Goal: Transaction & Acquisition: Book appointment/travel/reservation

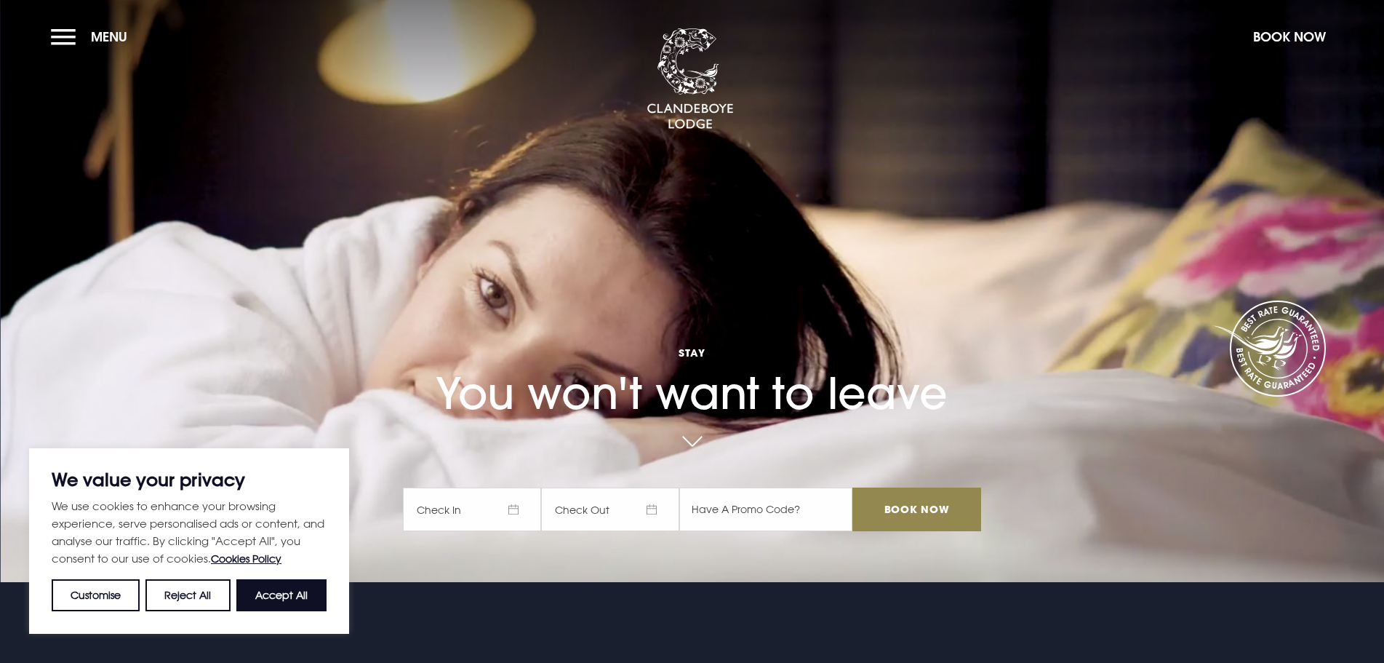
click at [500, 507] on span "Check In" at bounding box center [472, 509] width 138 height 44
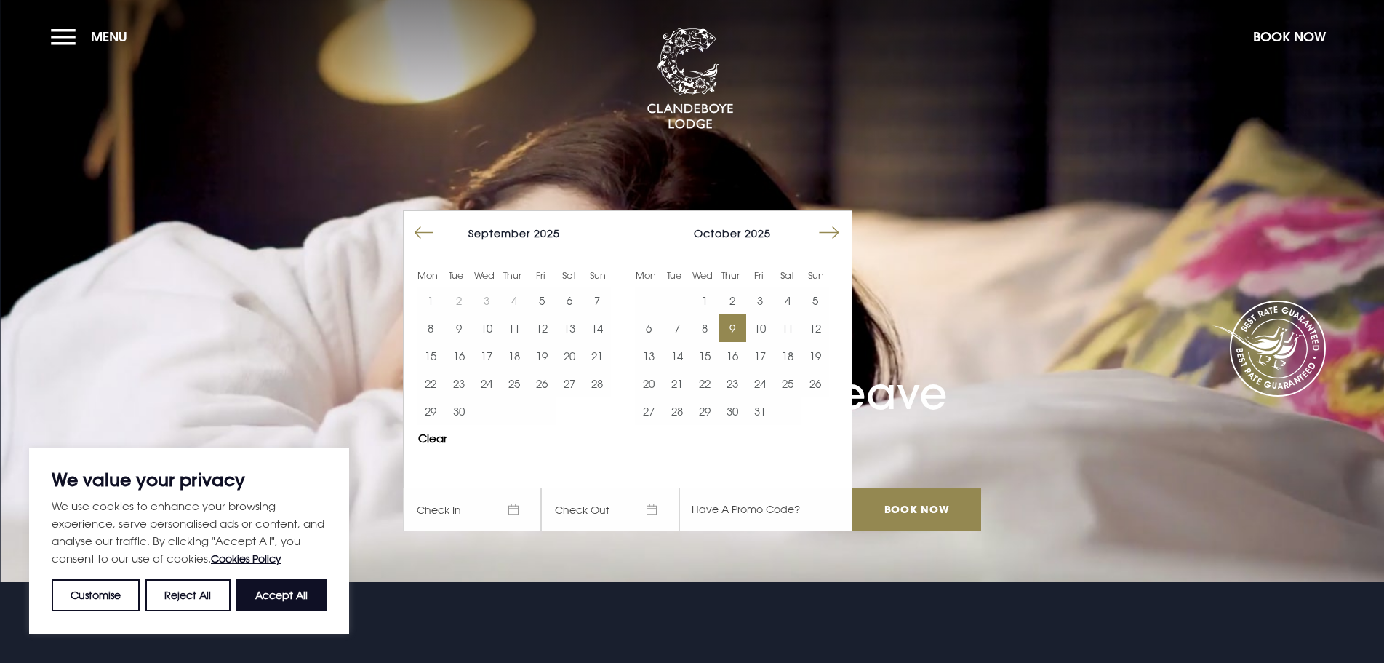
click at [740, 332] on button "9" at bounding box center [733, 328] width 28 height 28
click at [762, 331] on button "10" at bounding box center [760, 328] width 28 height 28
click at [834, 235] on button "Move forward to switch to the next month." at bounding box center [830, 233] width 28 height 28
click at [914, 503] on input "Book Now" at bounding box center [917, 509] width 128 height 44
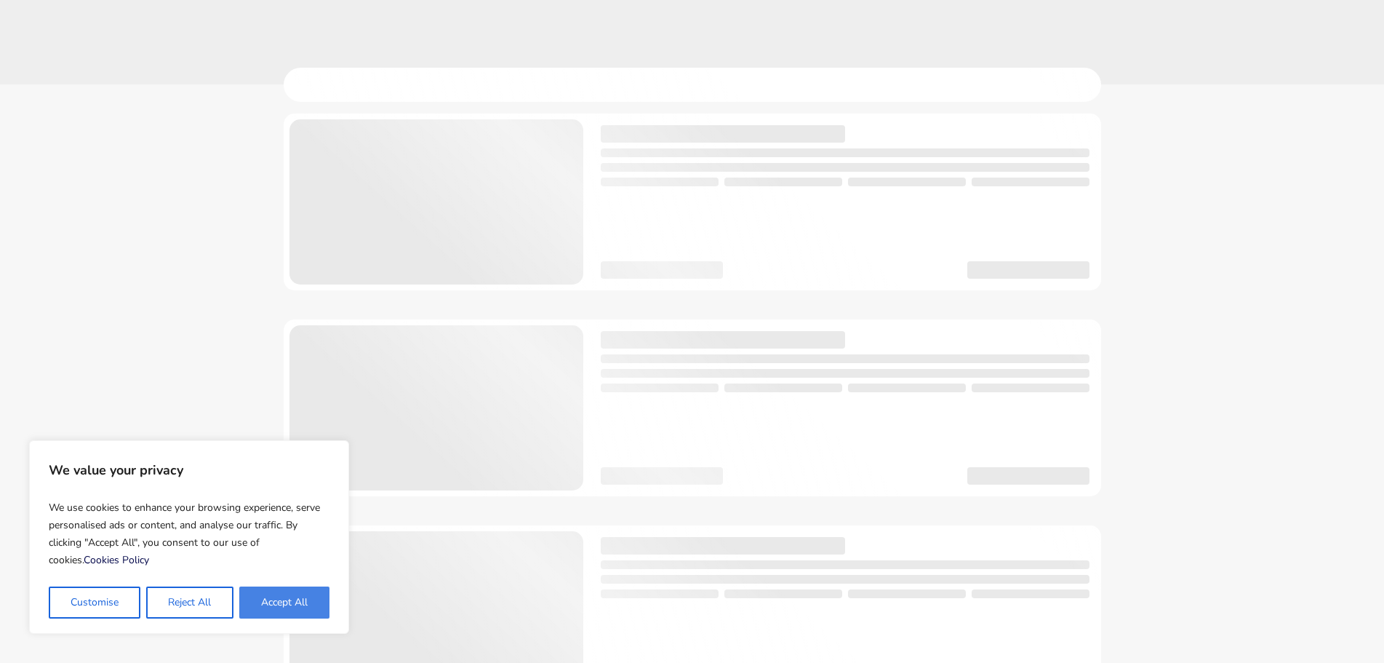
click at [297, 606] on button "Accept All" at bounding box center [284, 602] width 90 height 32
checkbox input "true"
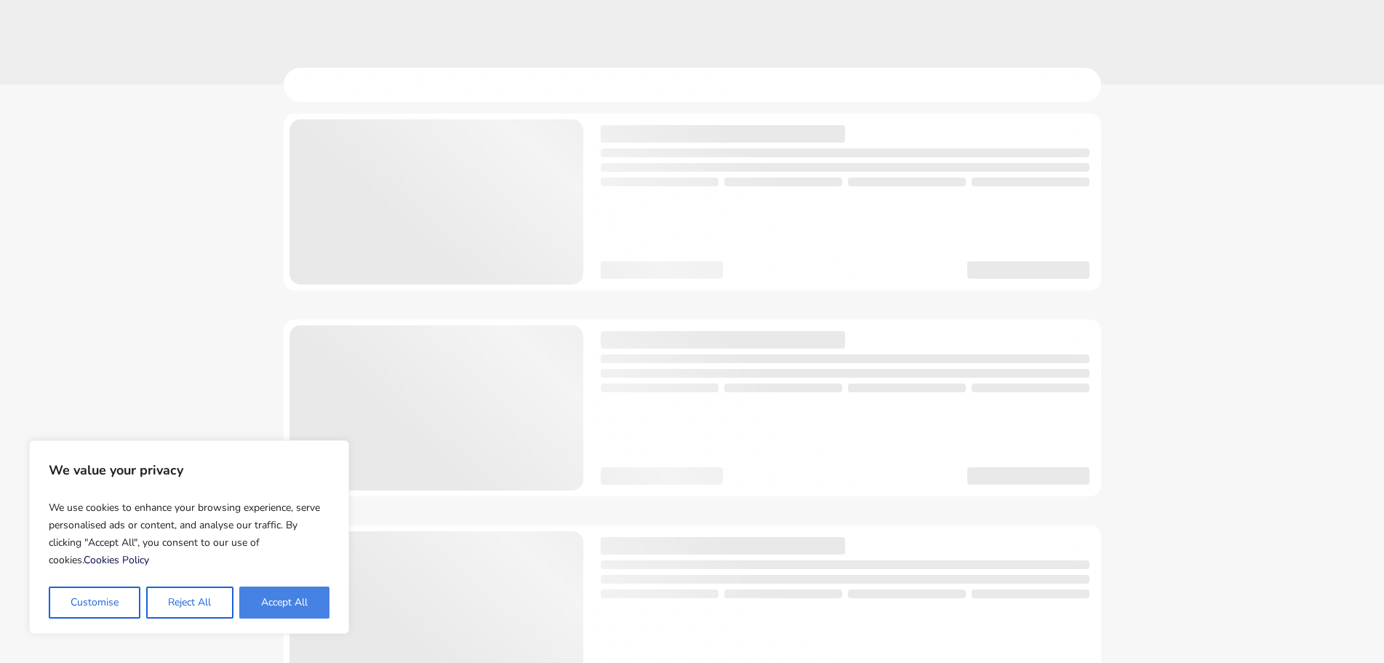
checkbox input "true"
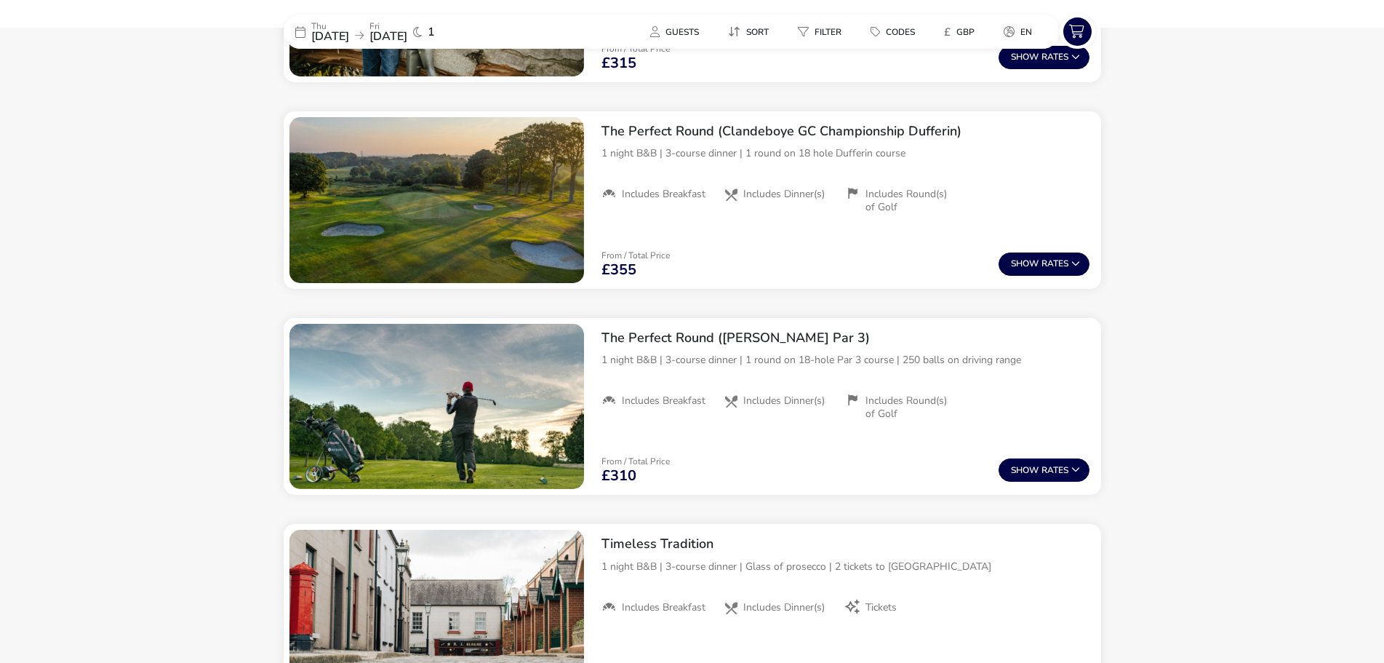
scroll to position [1489, 0]
